Goal: Information Seeking & Learning: Learn about a topic

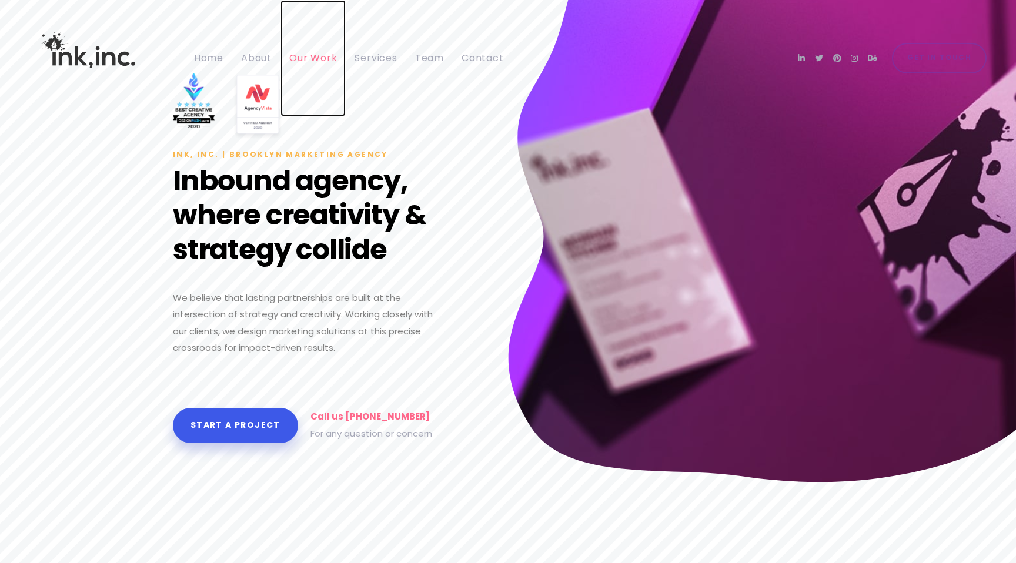
click at [294, 55] on span "Our Work" at bounding box center [313, 58] width 48 height 14
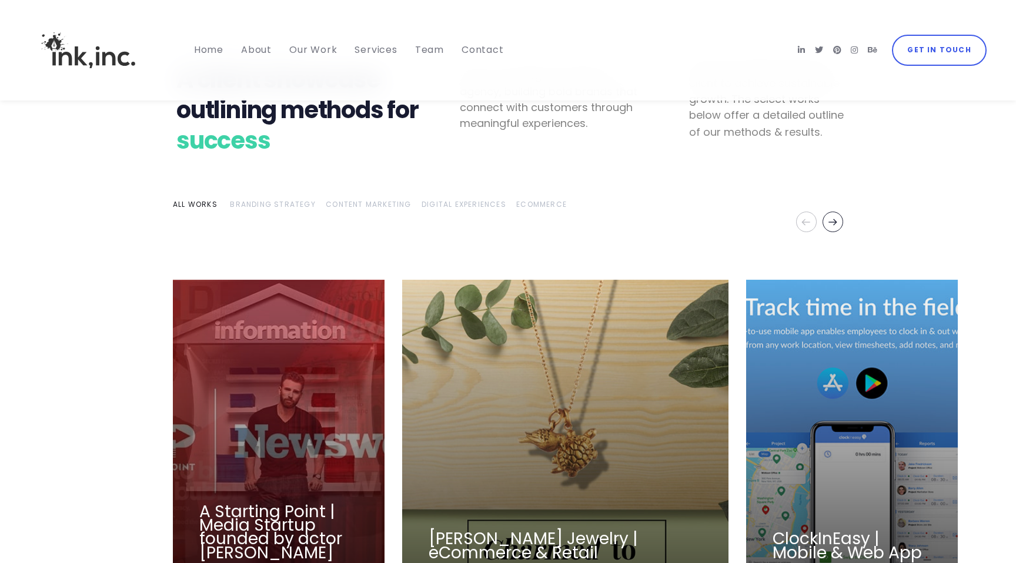
scroll to position [1484, 0]
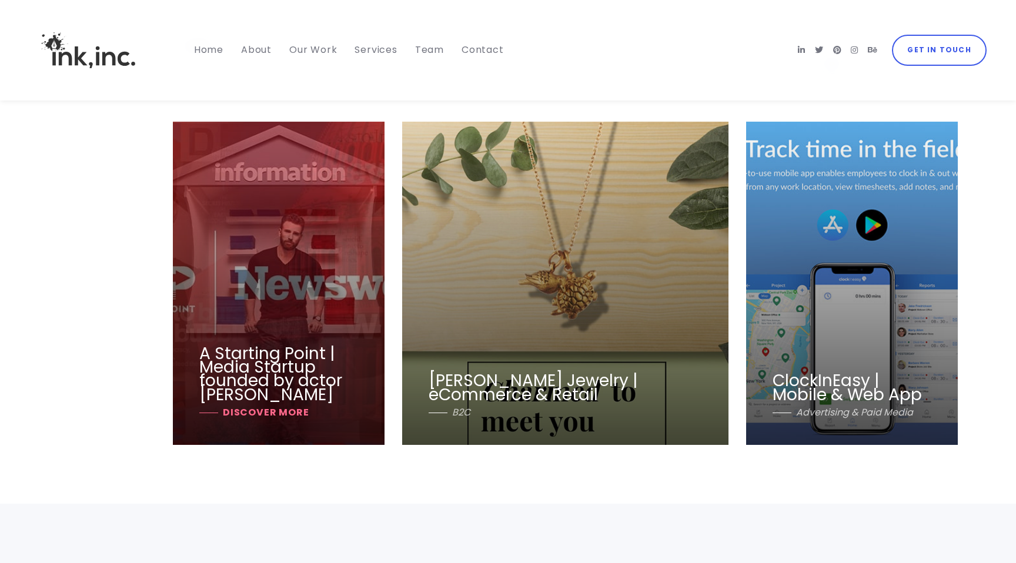
click at [313, 355] on link at bounding box center [279, 283] width 212 height 323
click at [826, 388] on link at bounding box center [852, 283] width 212 height 323
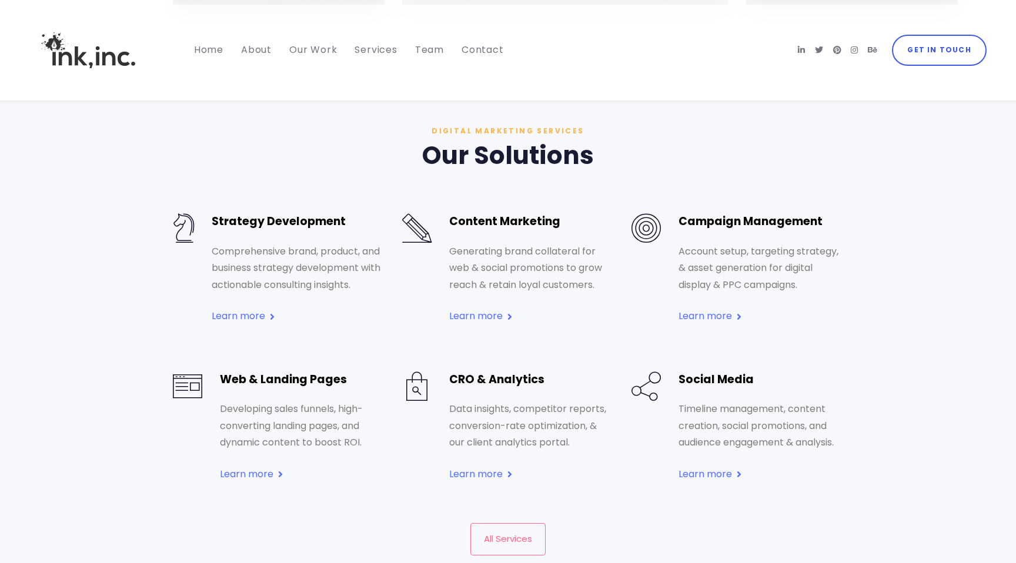
scroll to position [1923, 0]
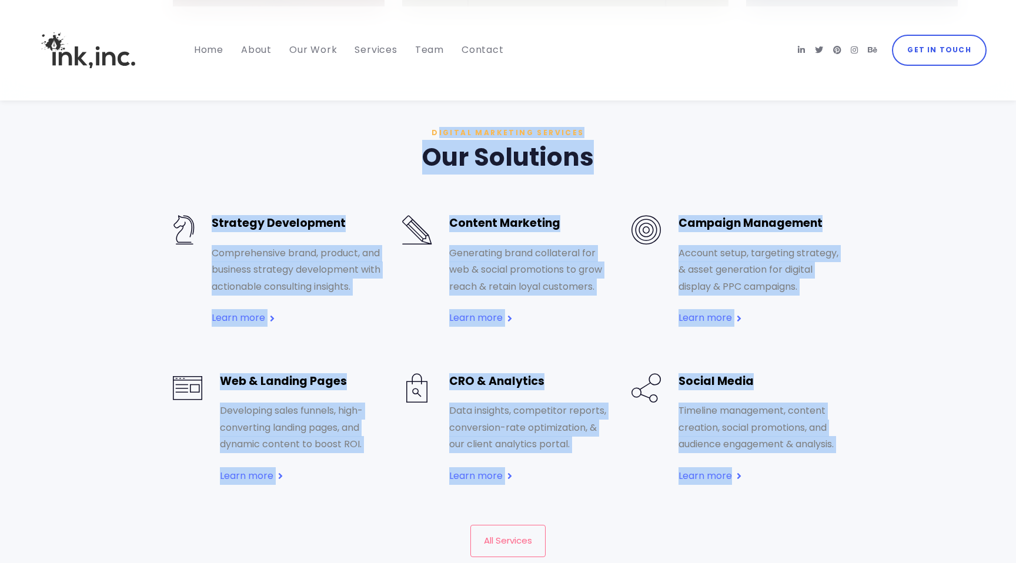
drag, startPoint x: 386, startPoint y: 141, endPoint x: 859, endPoint y: 476, distance: 580.0
click at [859, 475] on section "Digital Marketing Services Our Solutions Strategy Development Comprehensive bra…" at bounding box center [508, 341] width 1016 height 552
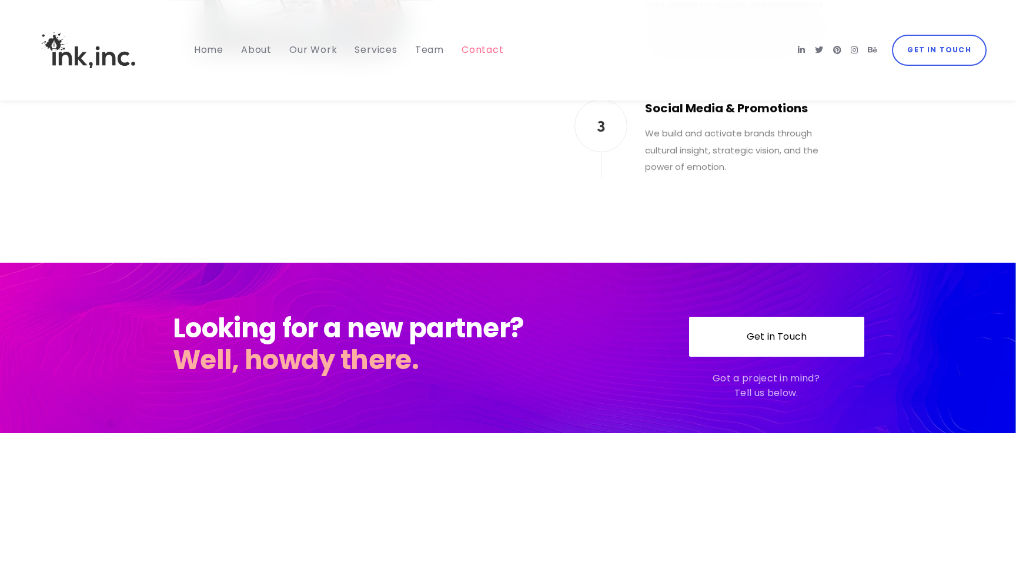
scroll to position [4411, 0]
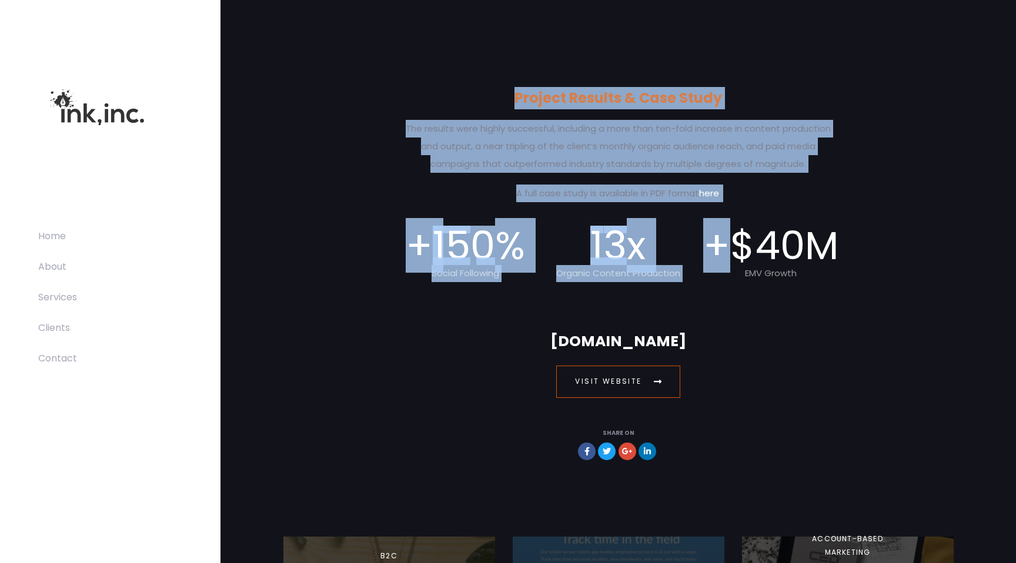
scroll to position [13488, 0]
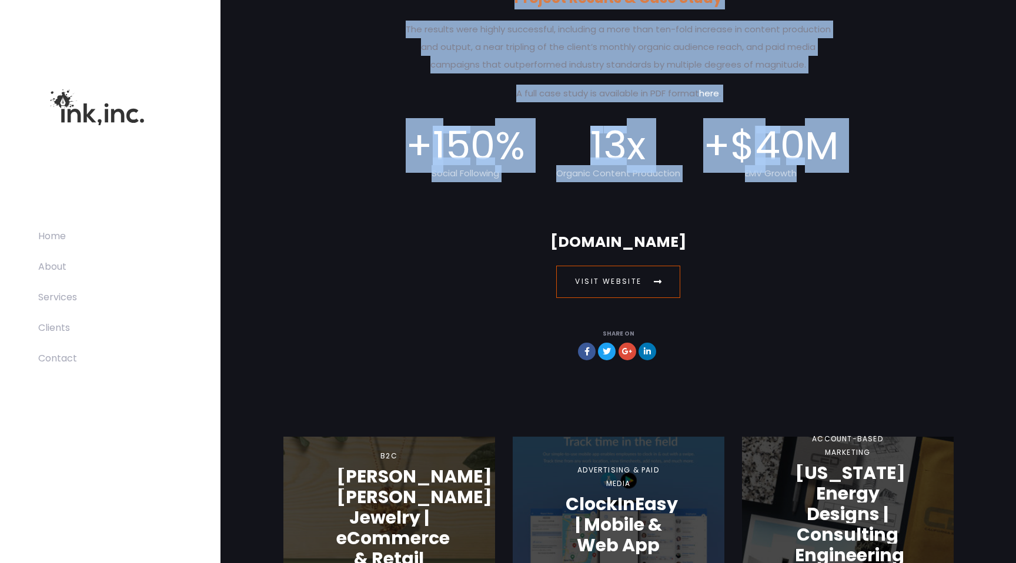
drag, startPoint x: 558, startPoint y: 188, endPoint x: 830, endPoint y: 158, distance: 274.0
click at [471, 126] on li "0" at bounding box center [482, 145] width 25 height 39
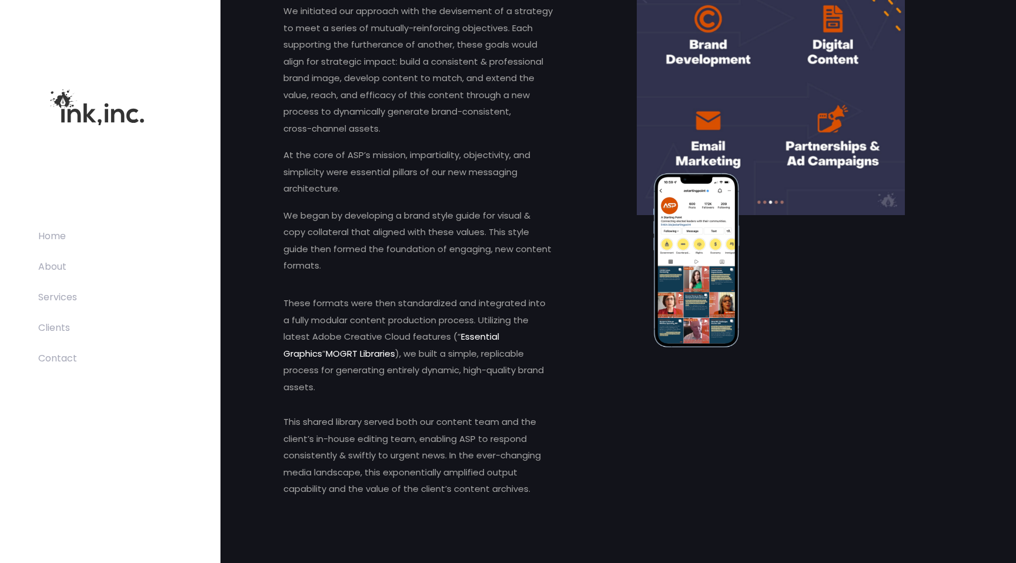
scroll to position [3827, 0]
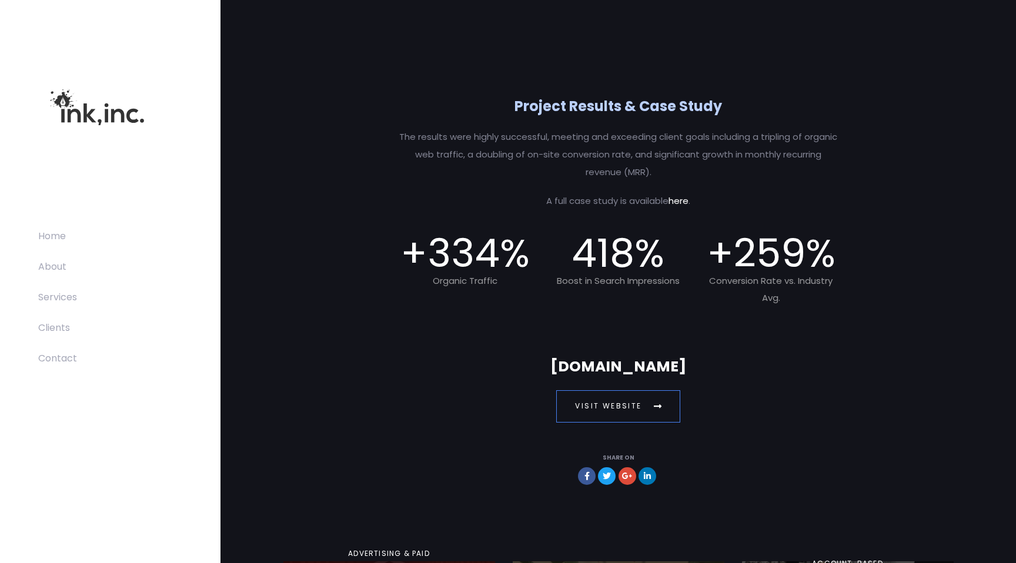
scroll to position [9991, 0]
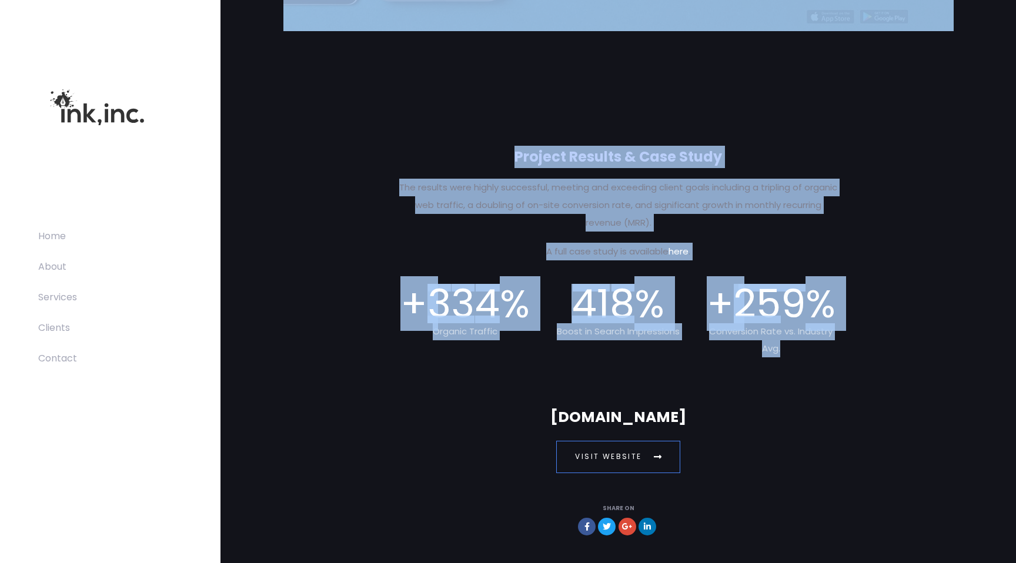
drag, startPoint x: 556, startPoint y: 186, endPoint x: 872, endPoint y: 335, distance: 348.6
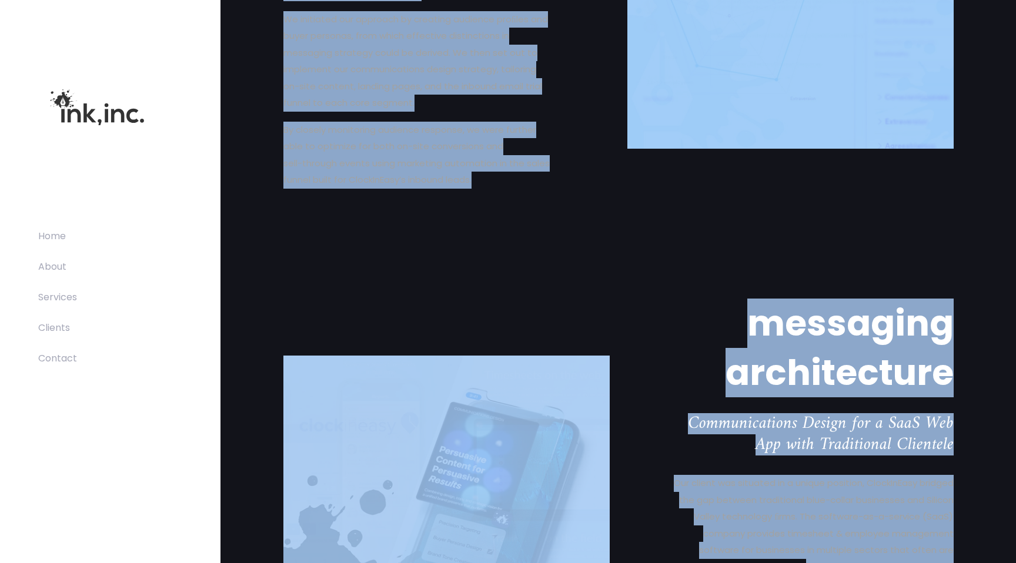
scroll to position [3279, 0]
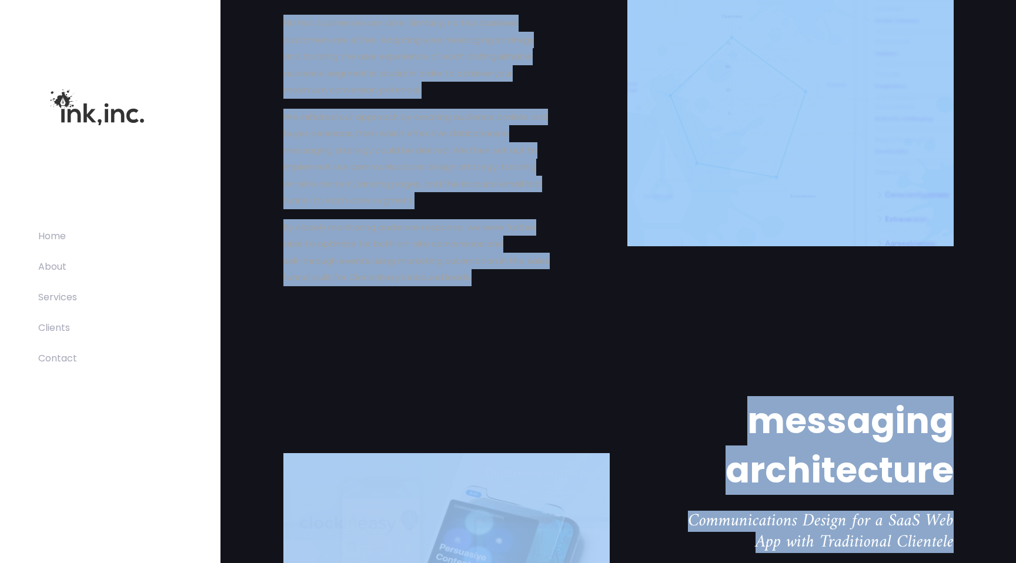
click at [506, 256] on span "sell-through events using marketing automation in the sales" at bounding box center [416, 261] width 266 height 12
